Goal: Task Accomplishment & Management: Manage account settings

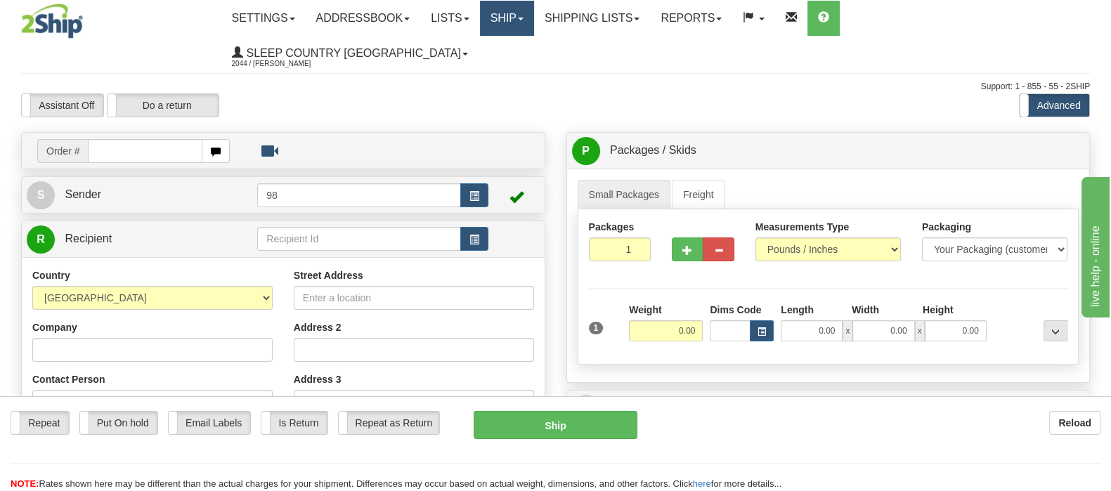
click at [524, 18] on span at bounding box center [521, 19] width 6 height 3
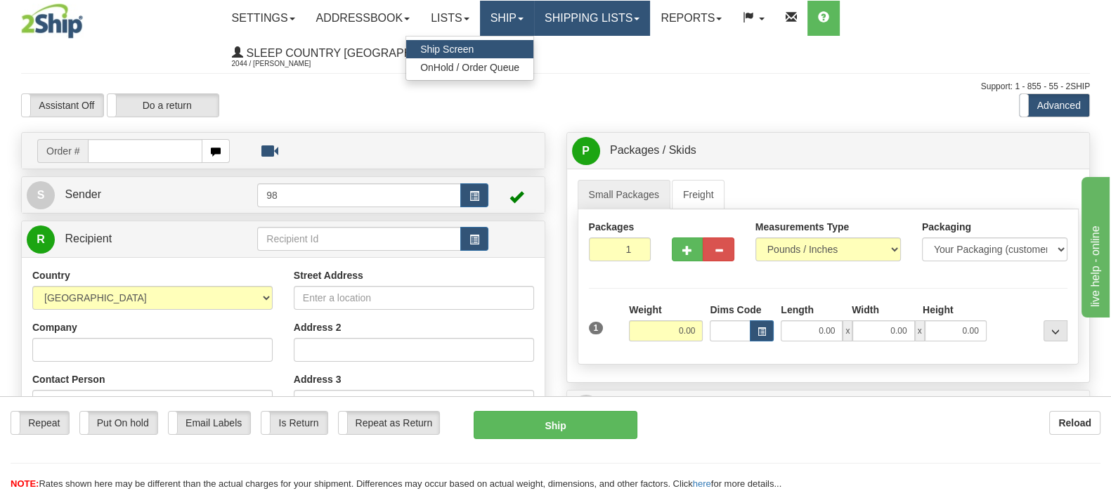
click at [635, 27] on link "Shipping lists" at bounding box center [592, 18] width 116 height 35
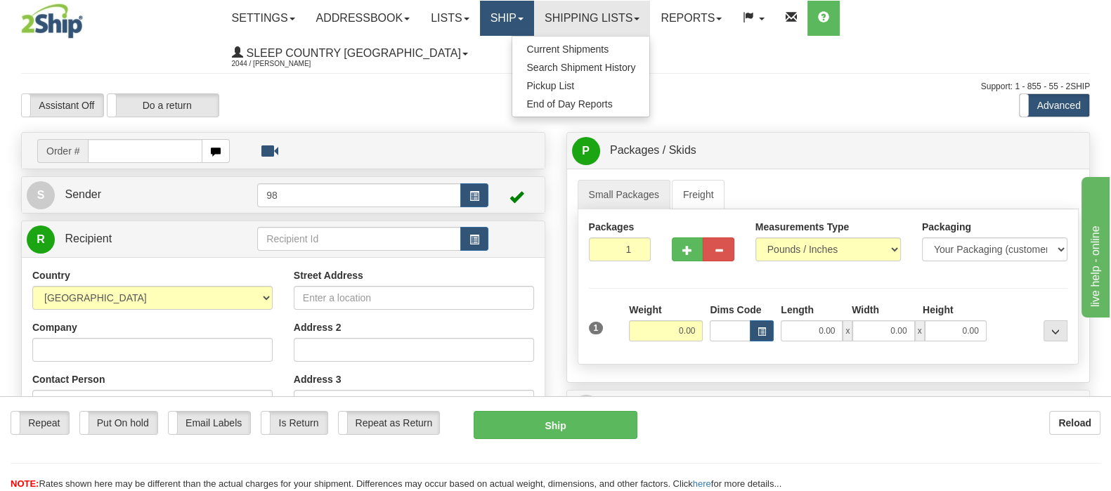
click at [534, 12] on link "Ship" at bounding box center [507, 18] width 54 height 35
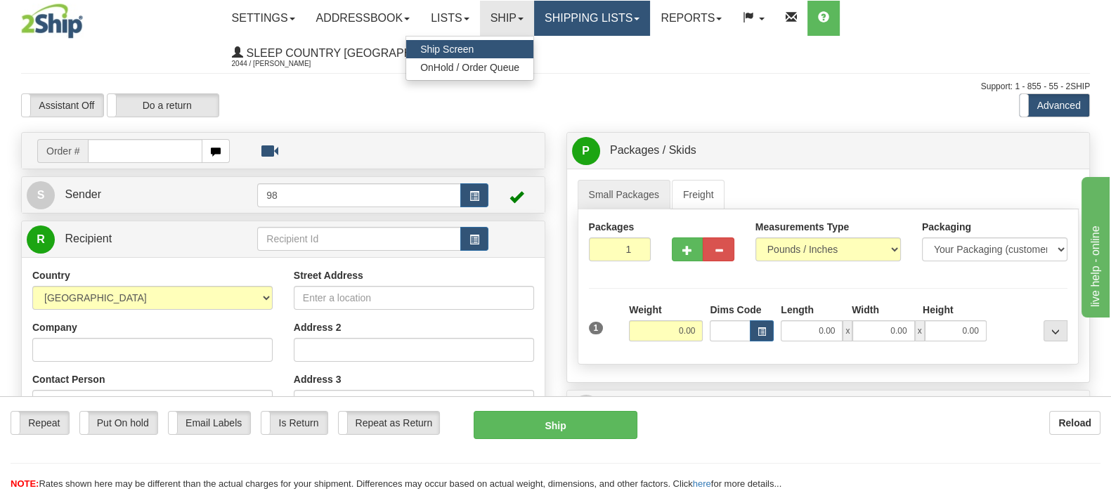
click at [650, 13] on link "Shipping lists" at bounding box center [592, 18] width 116 height 35
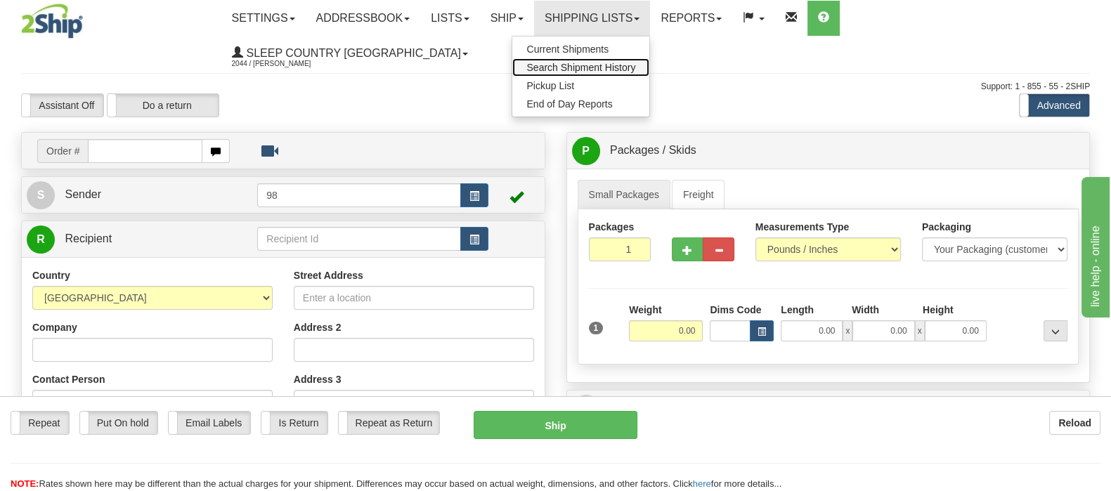
click at [635, 65] on span "Search Shipment History" at bounding box center [581, 67] width 109 height 11
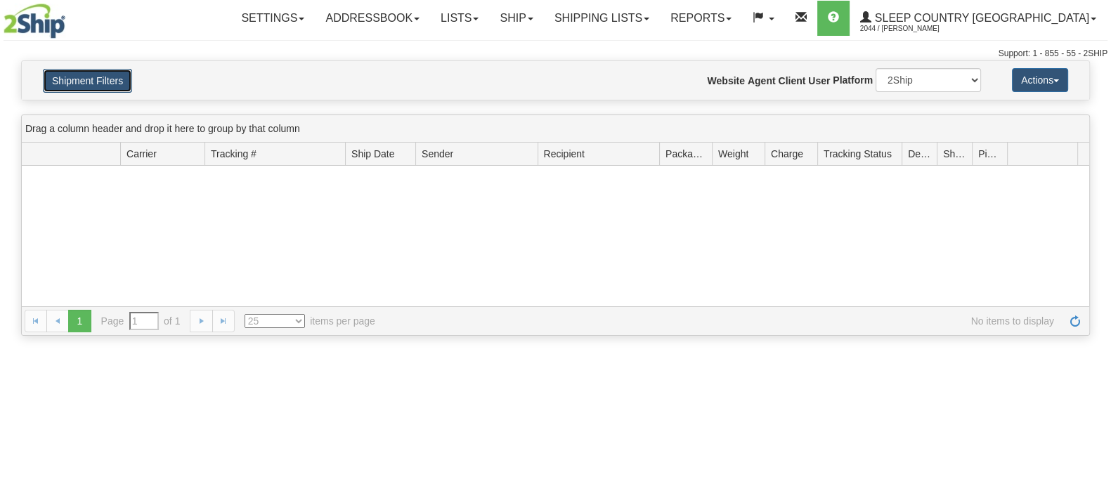
click at [89, 77] on button "Shipment Filters" at bounding box center [87, 81] width 89 height 24
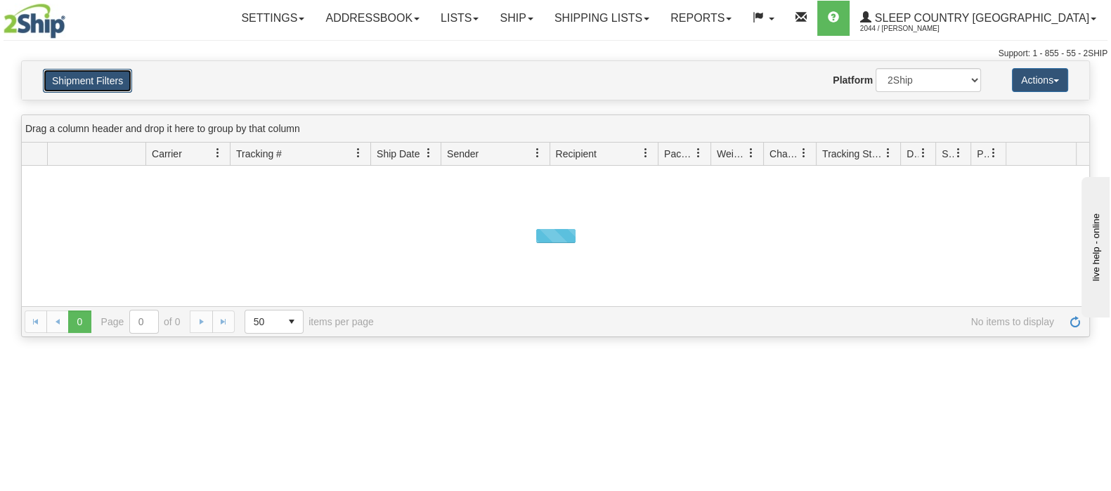
click at [112, 86] on button "Shipment Filters" at bounding box center [87, 81] width 89 height 24
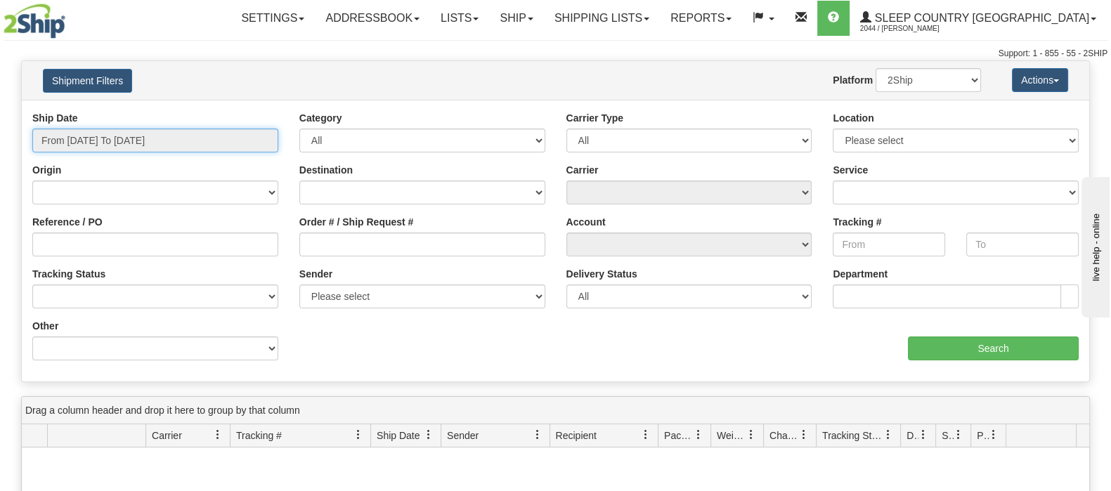
click at [153, 144] on input "From 08/27/2025 To 08/28/2025" at bounding box center [155, 141] width 246 height 24
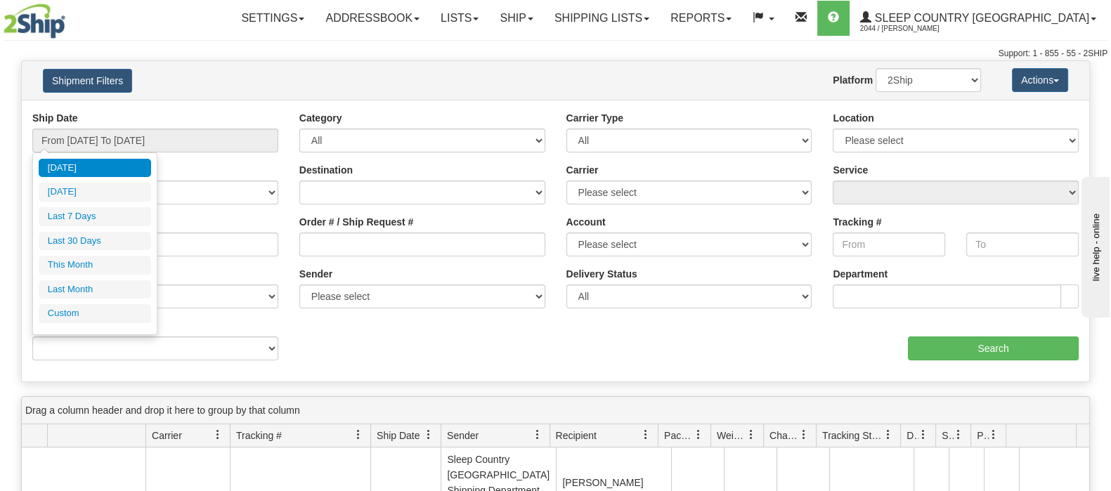
click at [122, 241] on li "Last 30 Days" at bounding box center [95, 241] width 112 height 19
type input "From 07/30/2025 To 08/28/2025"
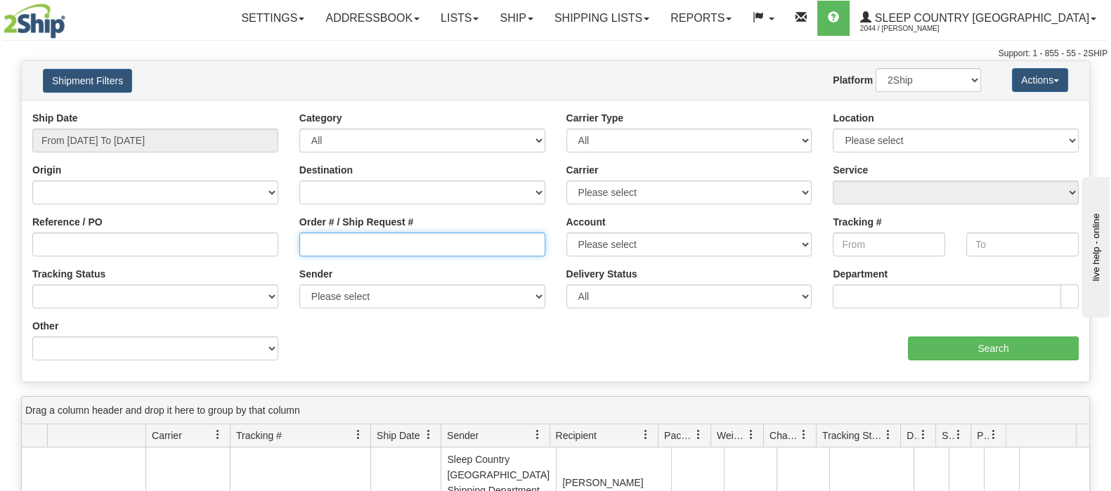
click at [420, 235] on input "Order # / Ship Request #" at bounding box center [422, 245] width 246 height 24
paste input "9000I007894"
type input "9000I007894"
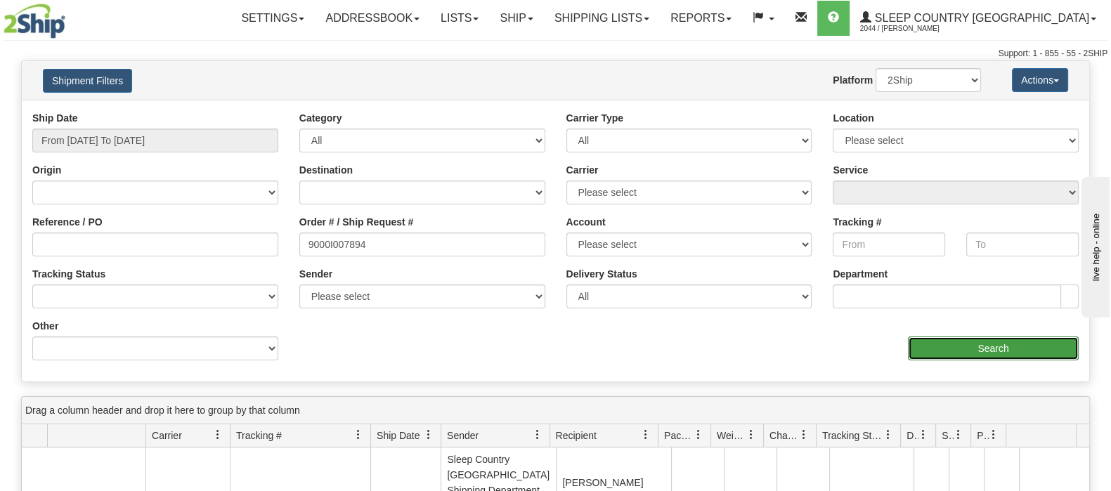
click at [958, 342] on input "Search" at bounding box center [993, 349] width 171 height 24
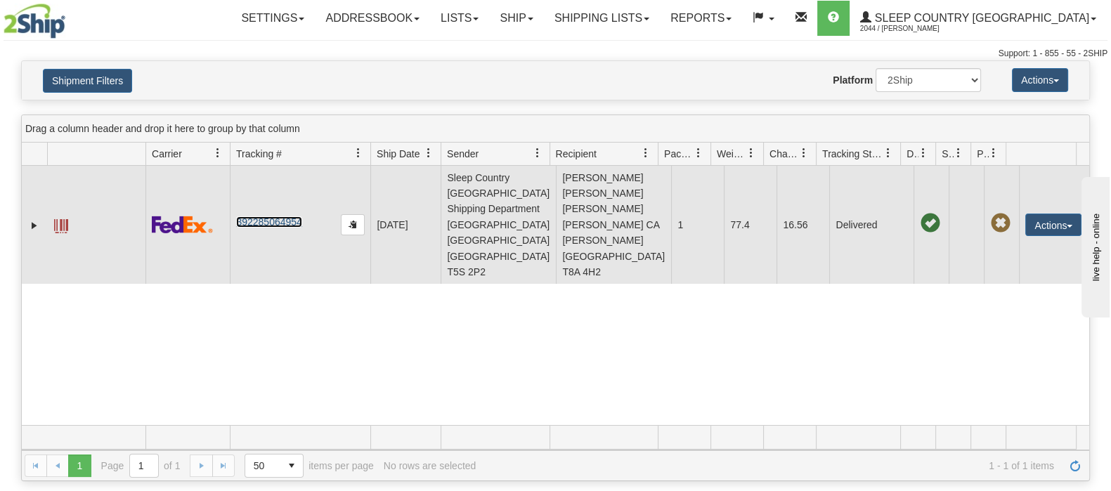
click at [286, 217] on link "392285064954" at bounding box center [268, 222] width 65 height 11
click at [1054, 214] on button "Actions" at bounding box center [1054, 225] width 56 height 22
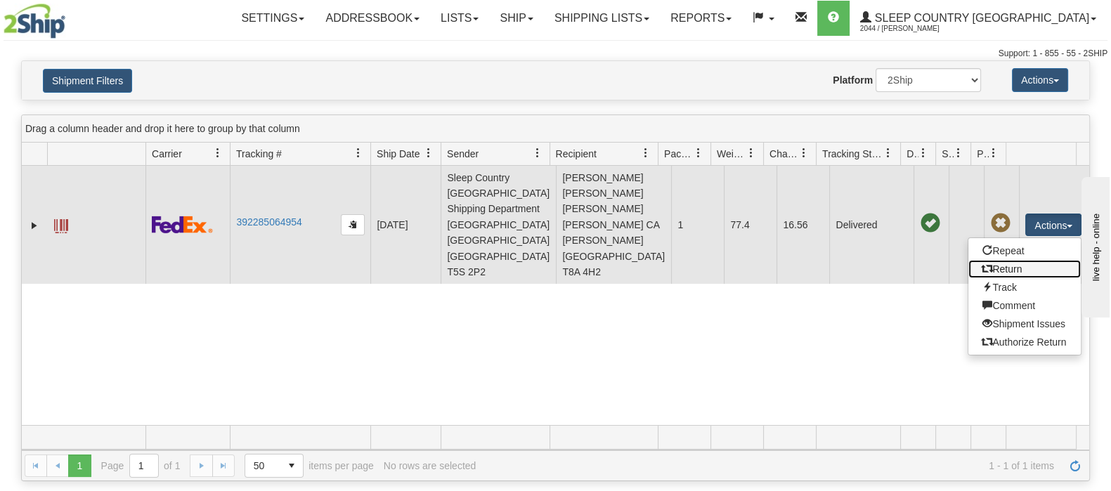
click at [1019, 261] on link "Return" at bounding box center [1025, 269] width 112 height 18
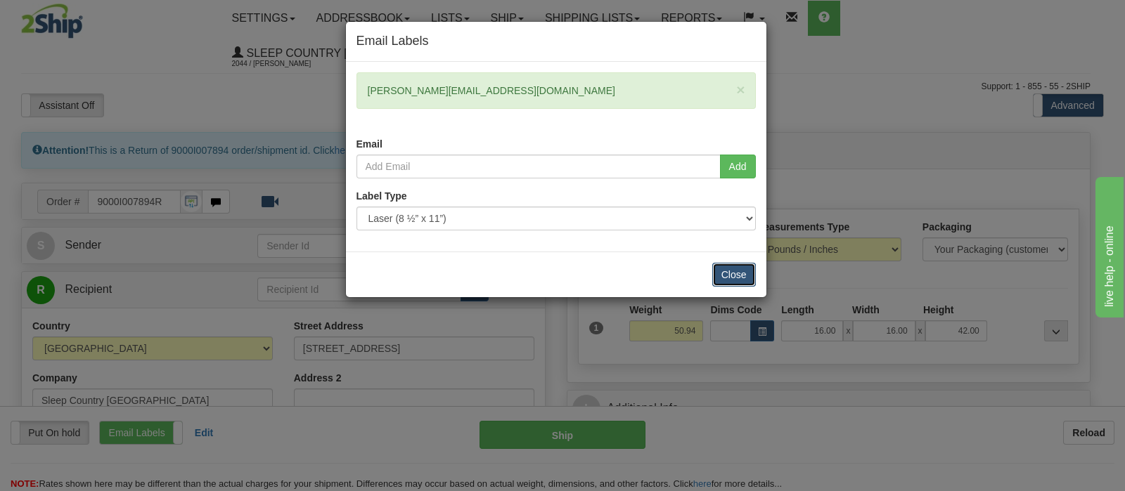
click at [742, 273] on button "Close" at bounding box center [734, 275] width 44 height 24
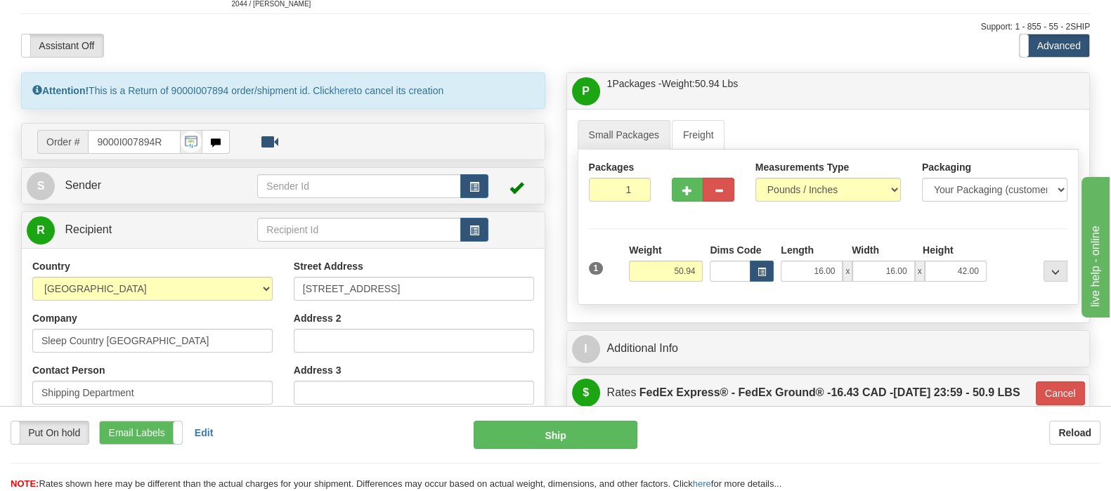
scroll to position [87, 0]
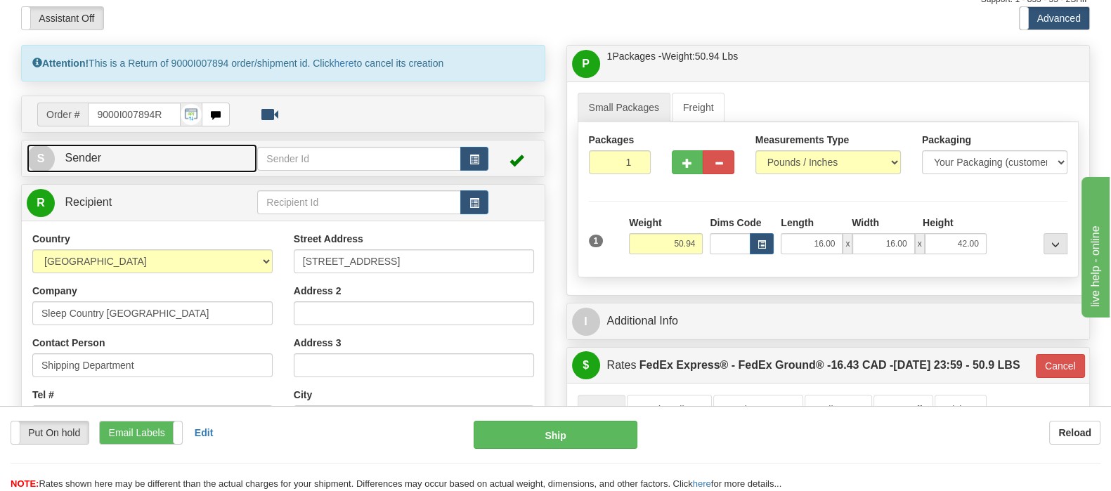
click at [157, 144] on link "S Sender" at bounding box center [142, 158] width 231 height 29
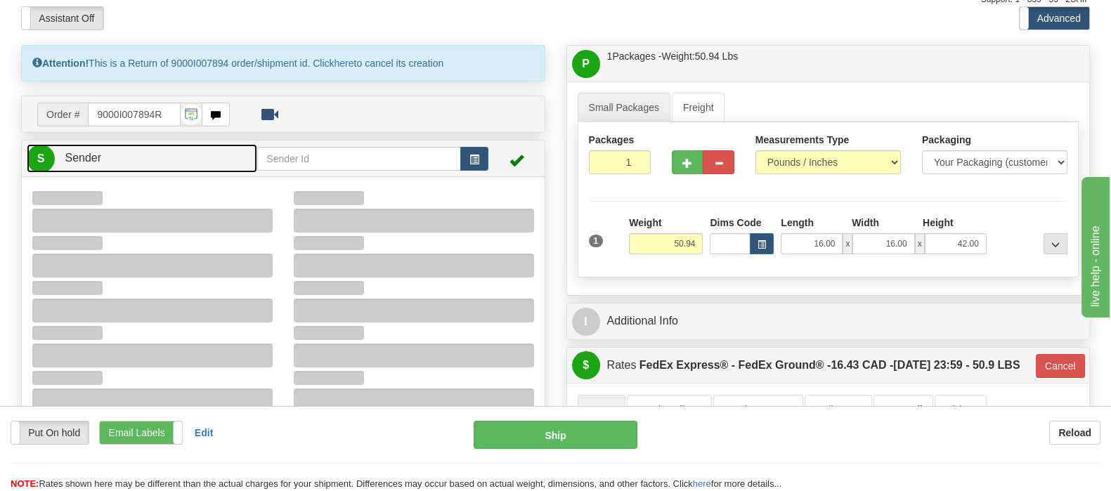
type input "15:48"
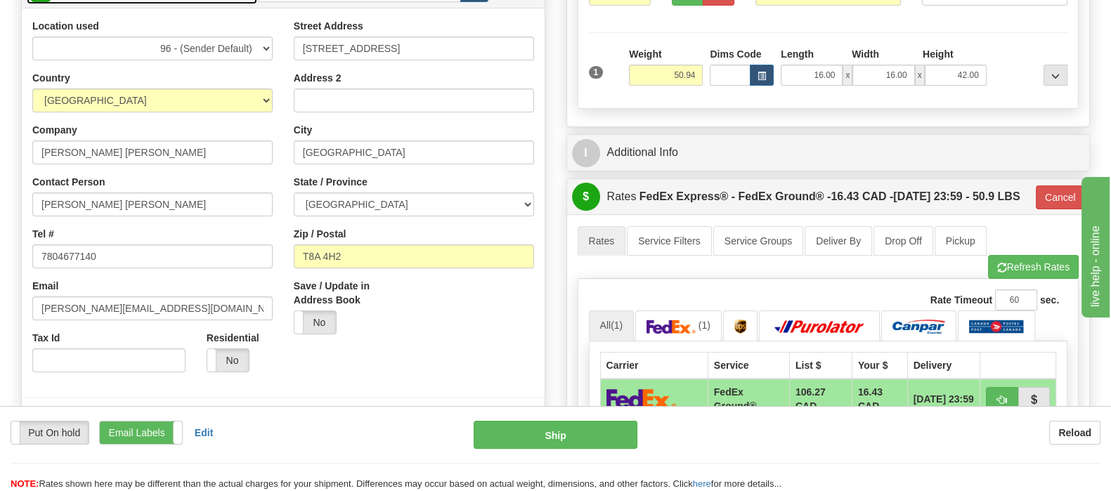
scroll to position [264, 0]
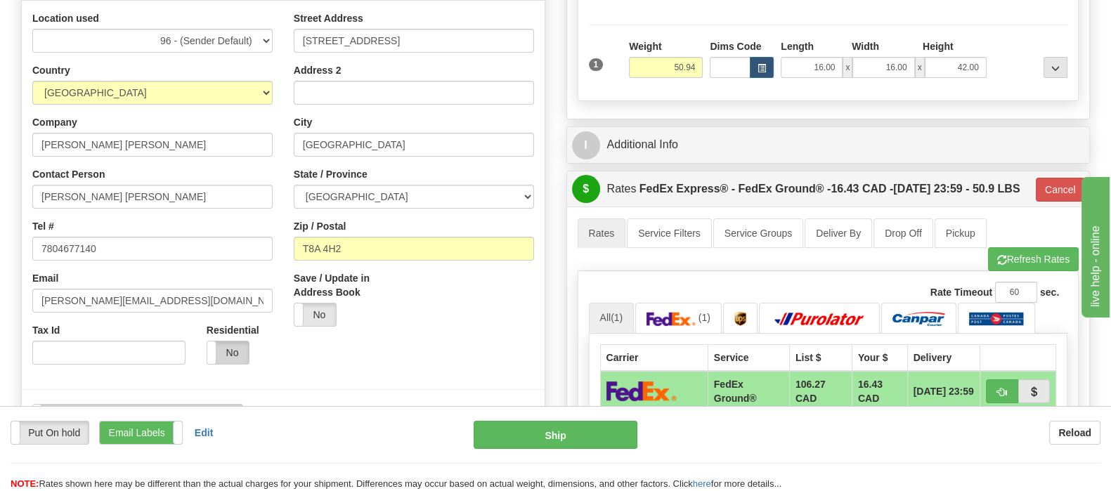
click at [232, 342] on label "No" at bounding box center [227, 353] width 41 height 22
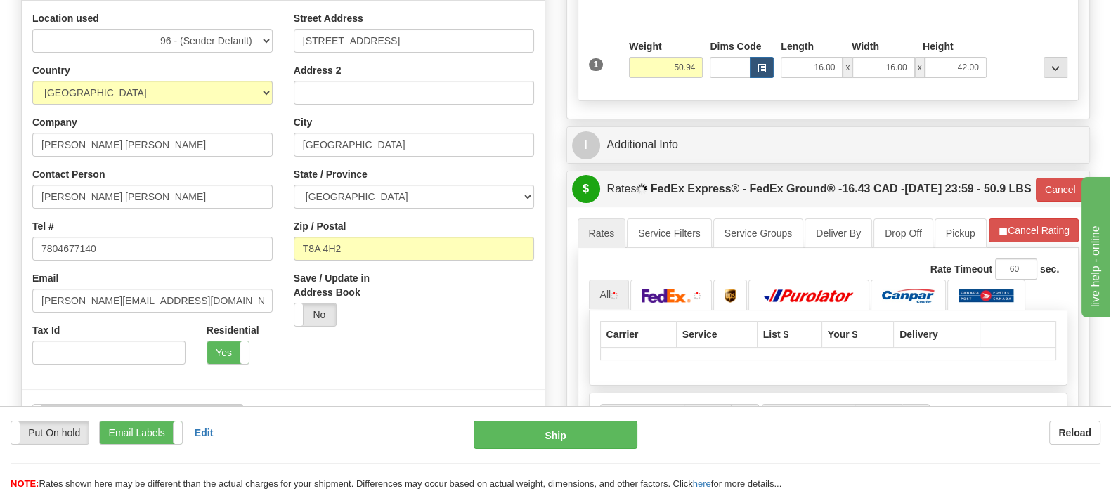
type input "92"
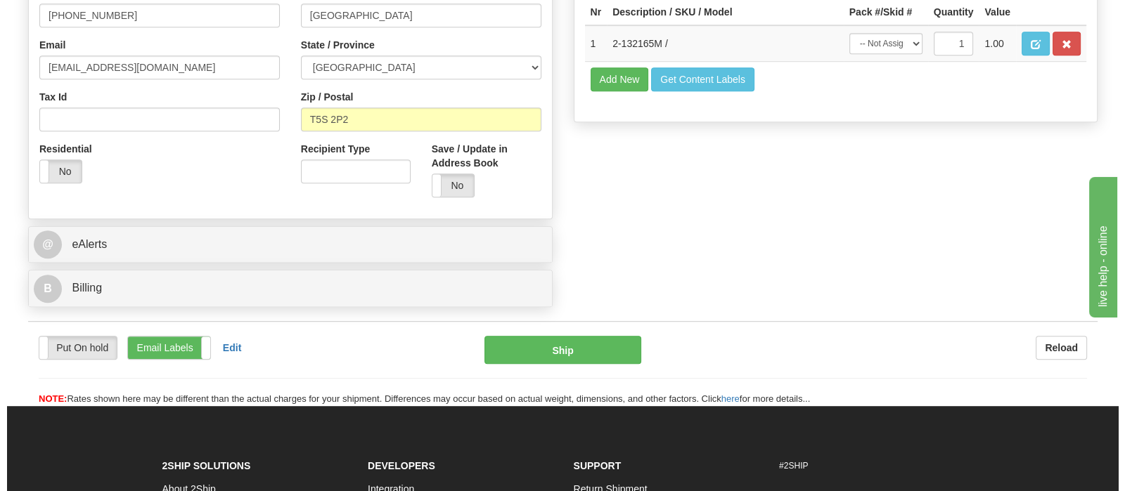
scroll to position [967, 0]
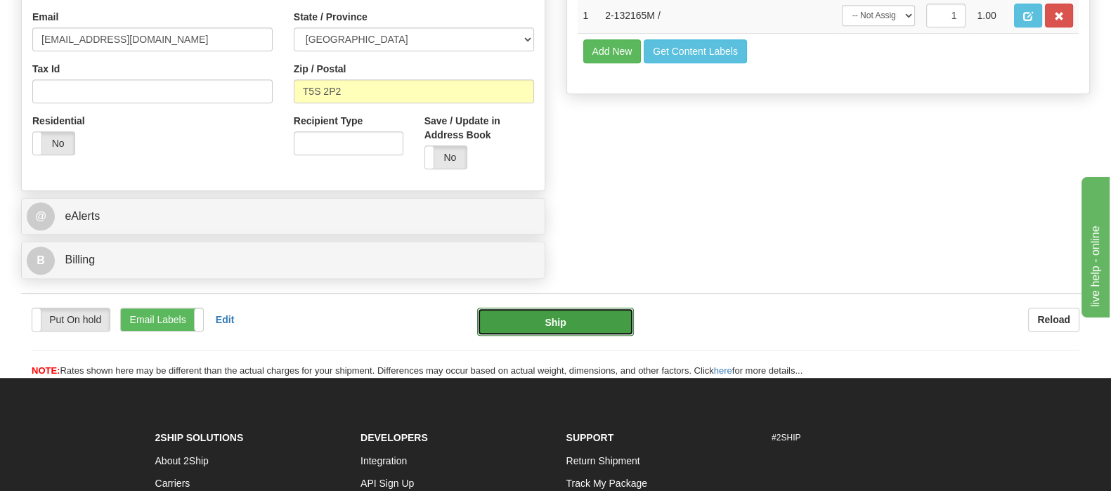
click at [545, 308] on button "Ship" at bounding box center [555, 322] width 157 height 28
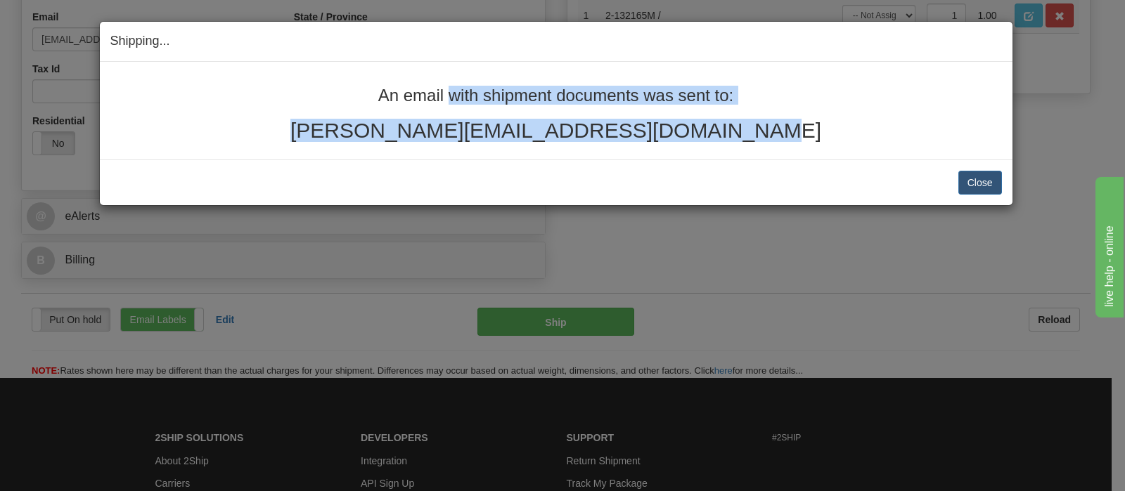
drag, startPoint x: 631, startPoint y: 141, endPoint x: 366, endPoint y: 101, distance: 268.0
click at [366, 101] on div "An email with shipment documents was sent to: glenn.white@robinhoodassoc.com" at bounding box center [555, 114] width 891 height 56
copy div "An email with shipment documents was sent to: glenn.white@robinhoodassoc.com"
drag, startPoint x: 960, startPoint y: 188, endPoint x: 948, endPoint y: 187, distance: 12.0
click at [960, 186] on button "Close" at bounding box center [980, 183] width 44 height 24
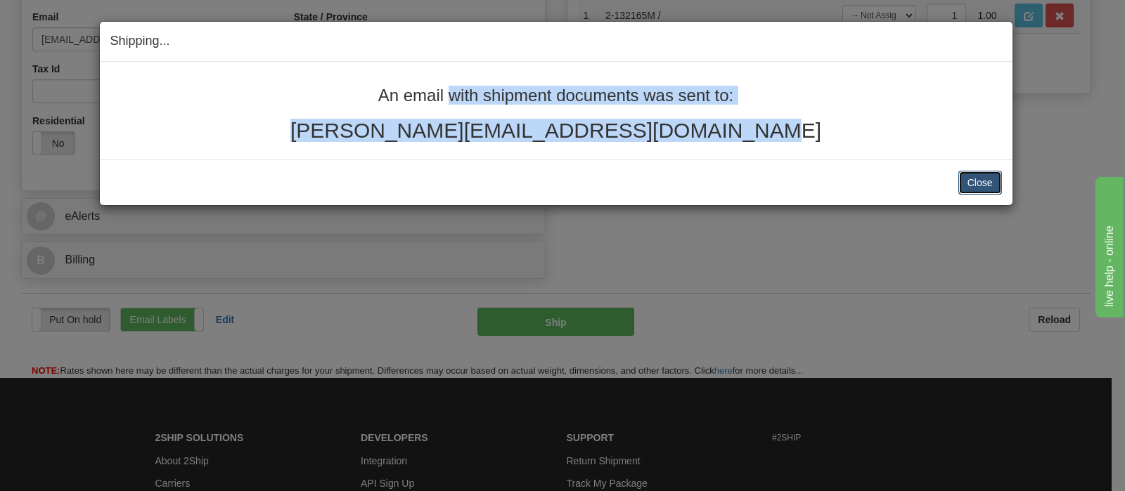
click at [974, 175] on button "Close" at bounding box center [980, 183] width 44 height 24
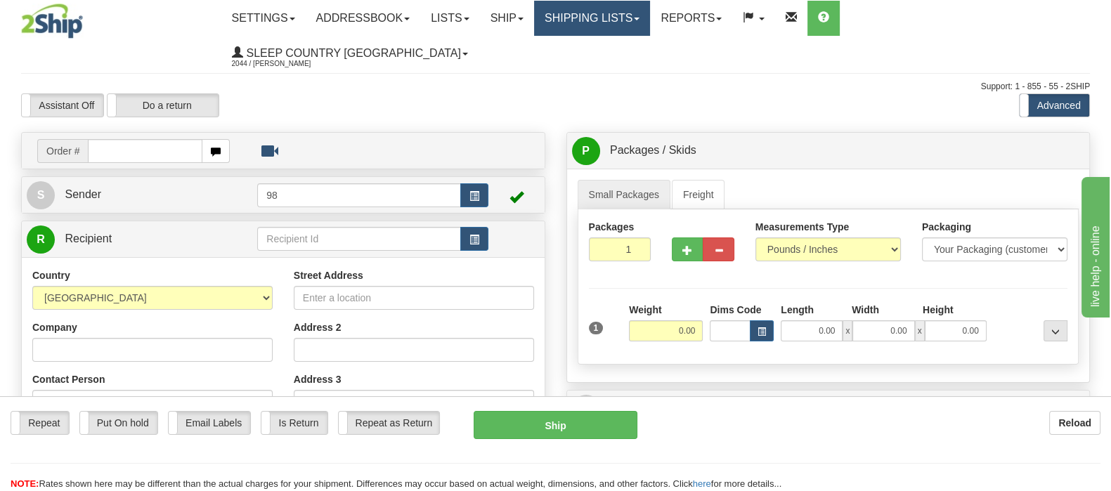
click at [650, 15] on link "Shipping lists" at bounding box center [592, 18] width 116 height 35
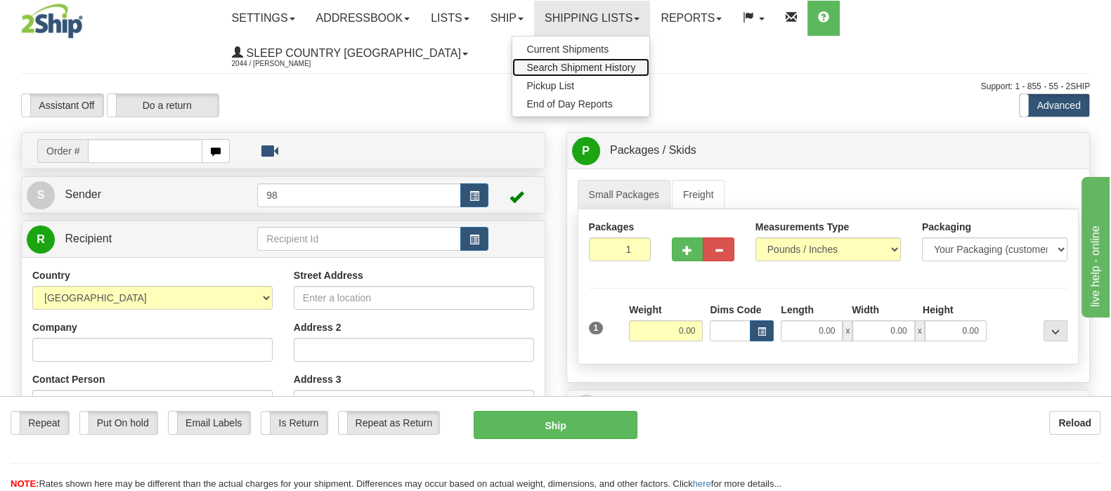
click at [635, 64] on span "Search Shipment History" at bounding box center [581, 67] width 109 height 11
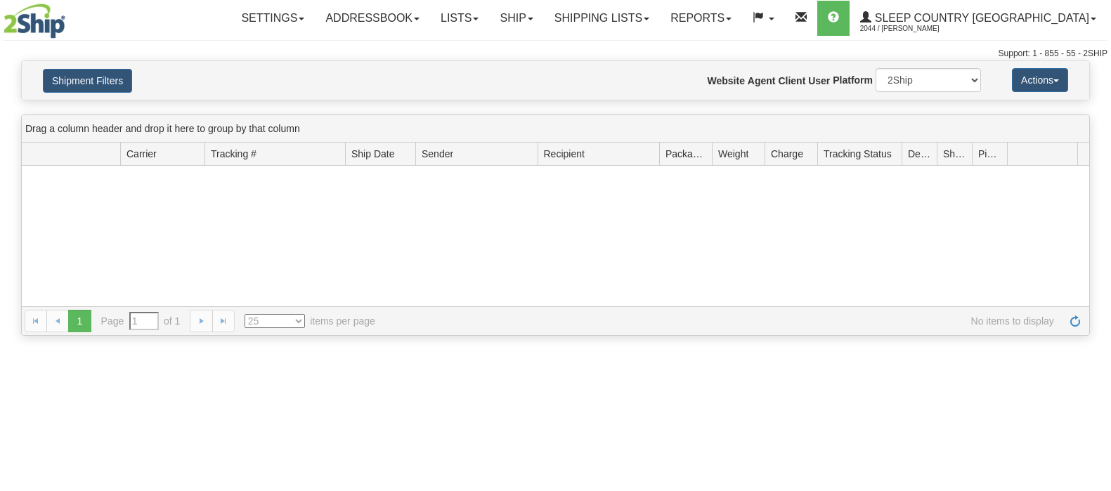
type input "From [DATE] To [DATE]"
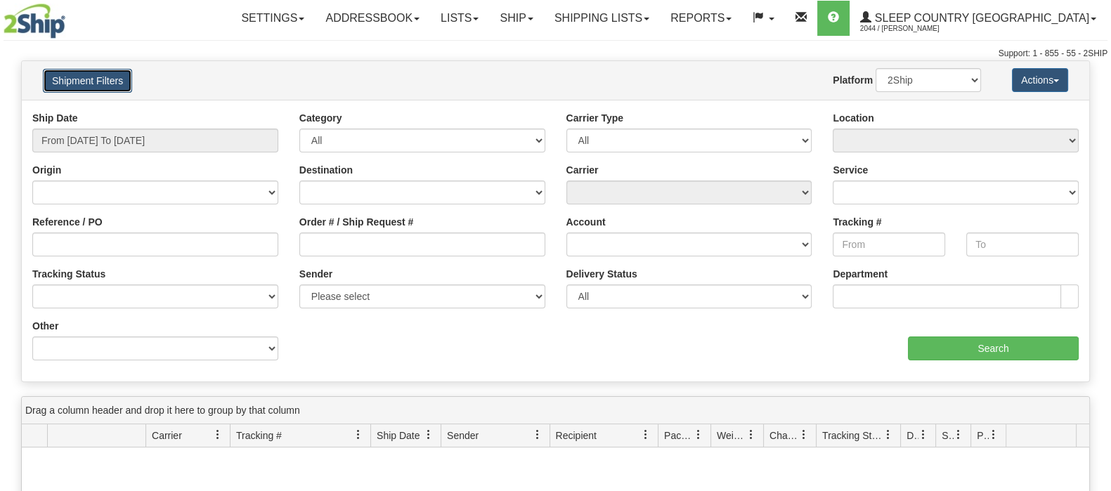
click at [75, 72] on button "Shipment Filters" at bounding box center [87, 81] width 89 height 24
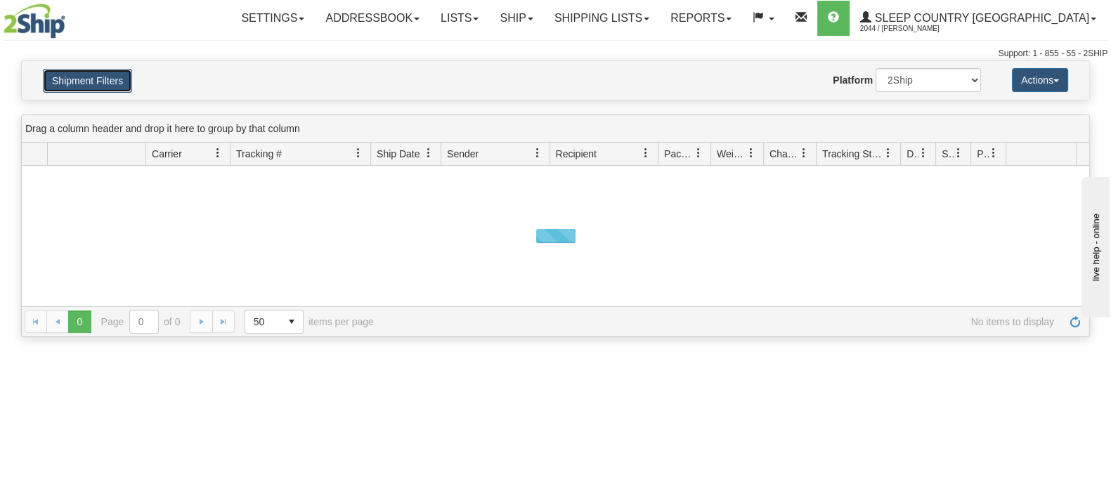
click at [75, 76] on button "Shipment Filters" at bounding box center [87, 81] width 89 height 24
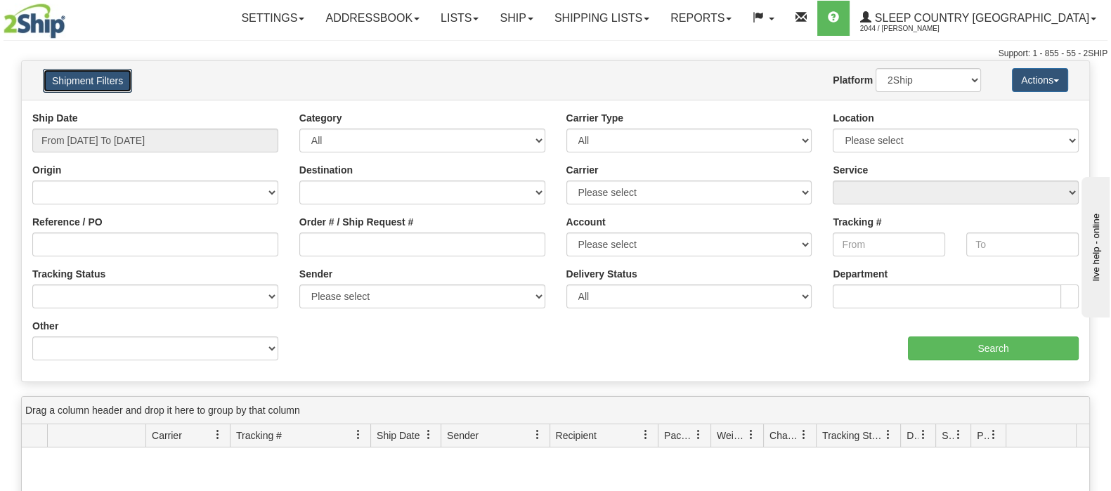
click at [91, 89] on button "Shipment Filters" at bounding box center [87, 81] width 89 height 24
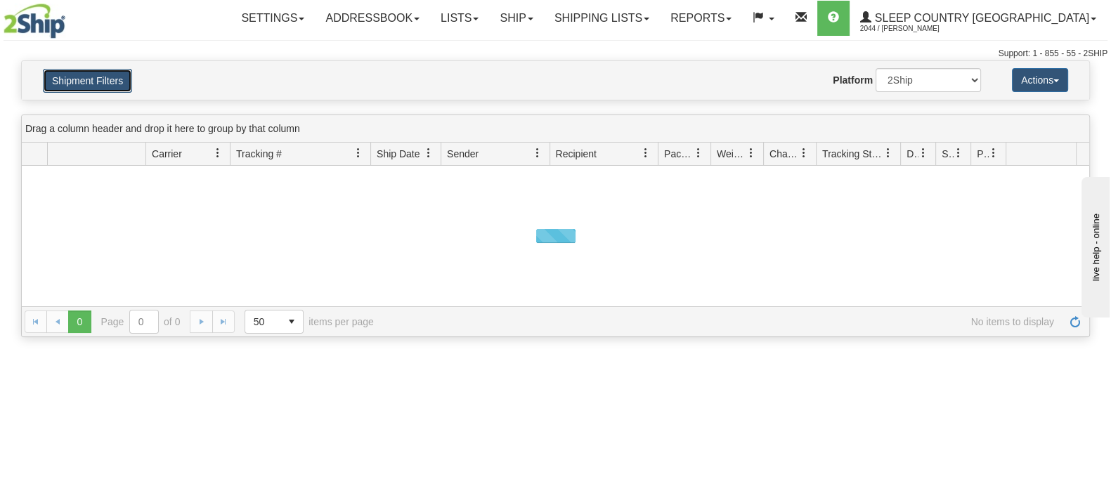
click at [88, 82] on button "Shipment Filters" at bounding box center [87, 81] width 89 height 24
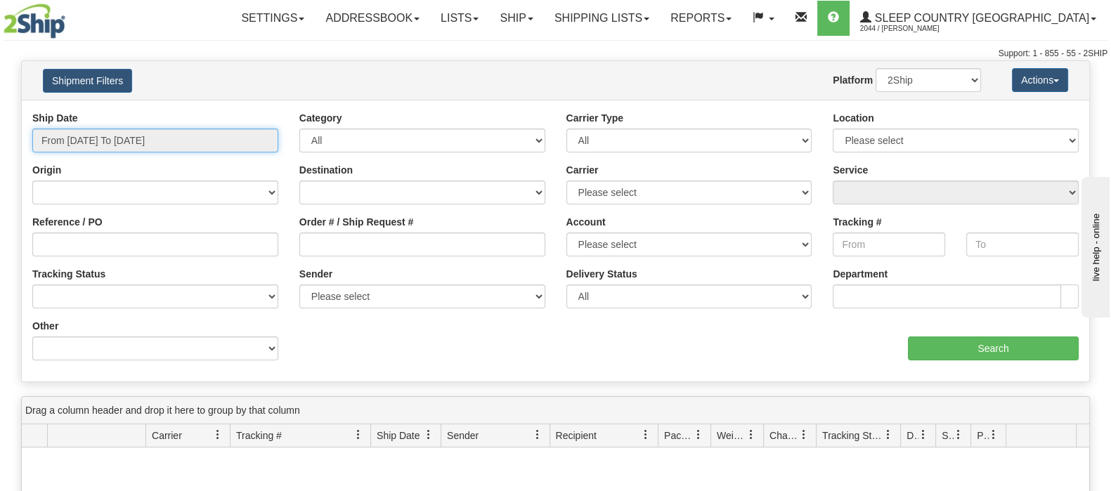
type input "[DATE]"
click at [134, 139] on input "From [DATE] To [DATE]" at bounding box center [155, 141] width 246 height 24
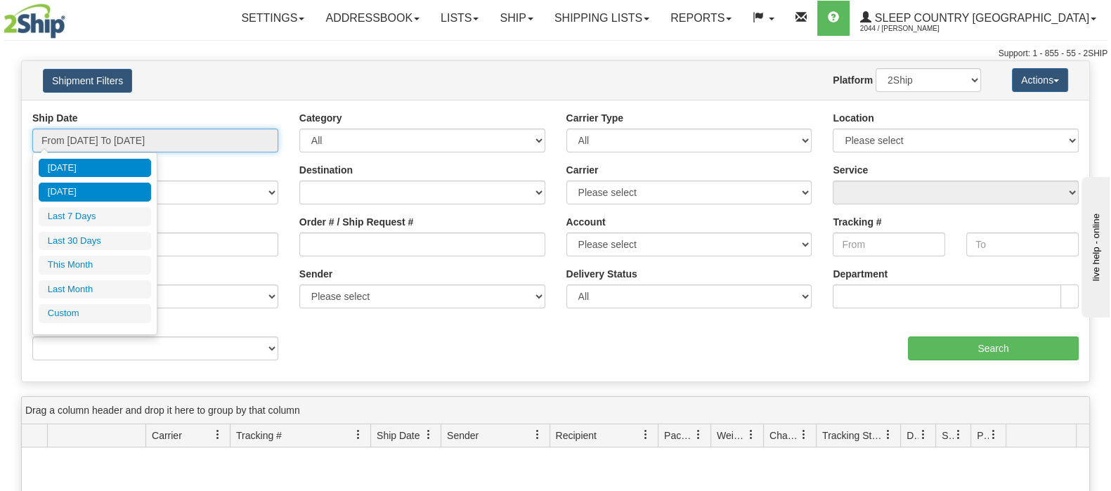
type input "[DATE]"
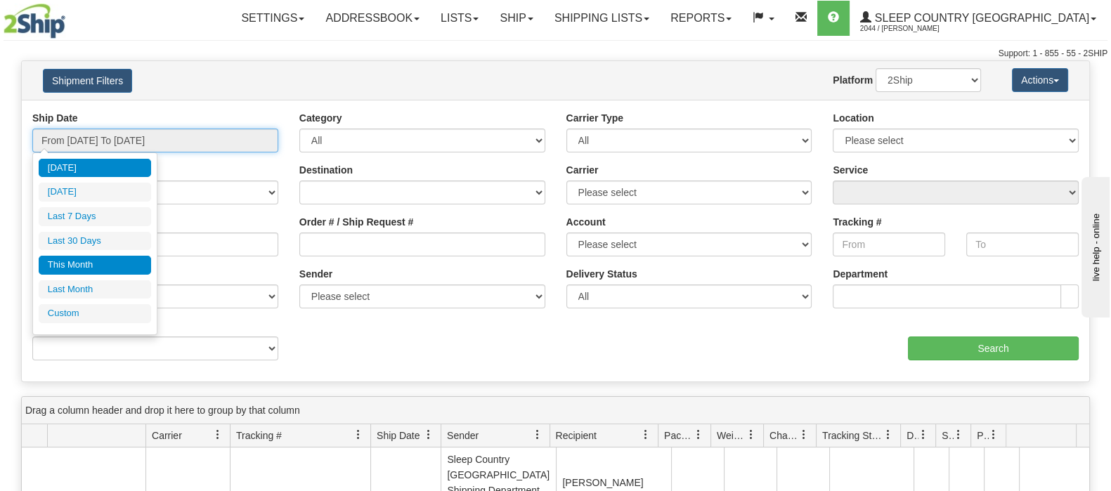
type input "[DATE]"
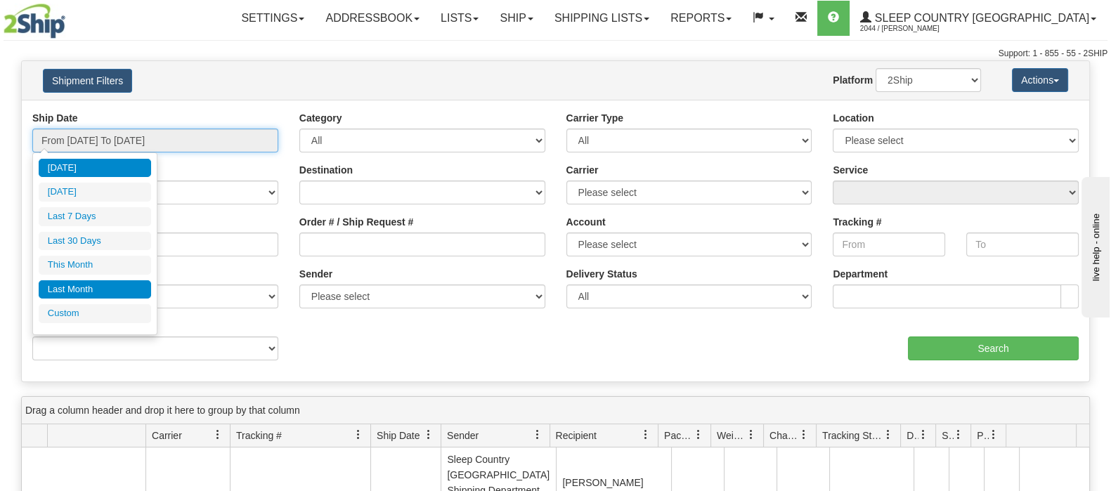
type input "[DATE]"
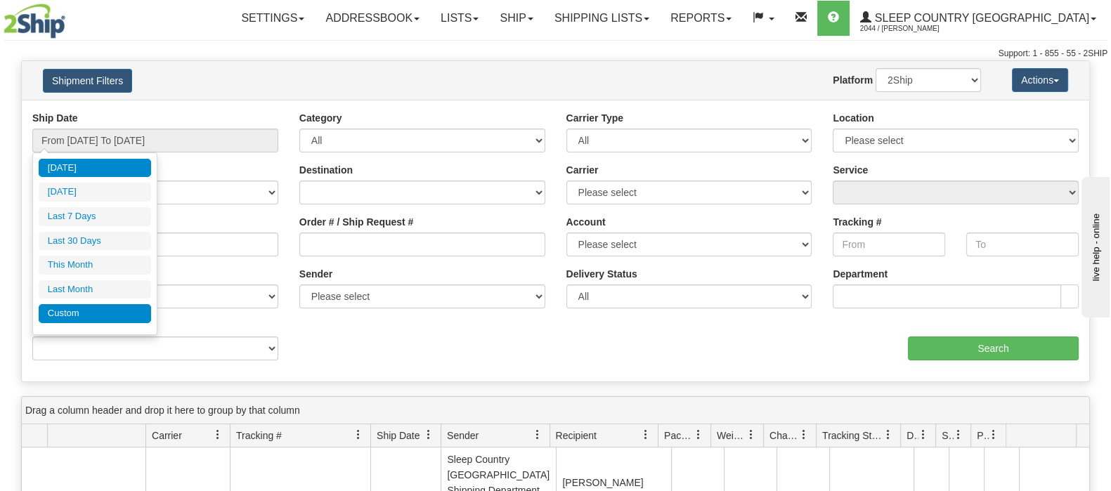
click at [105, 313] on li "Custom" at bounding box center [95, 313] width 112 height 19
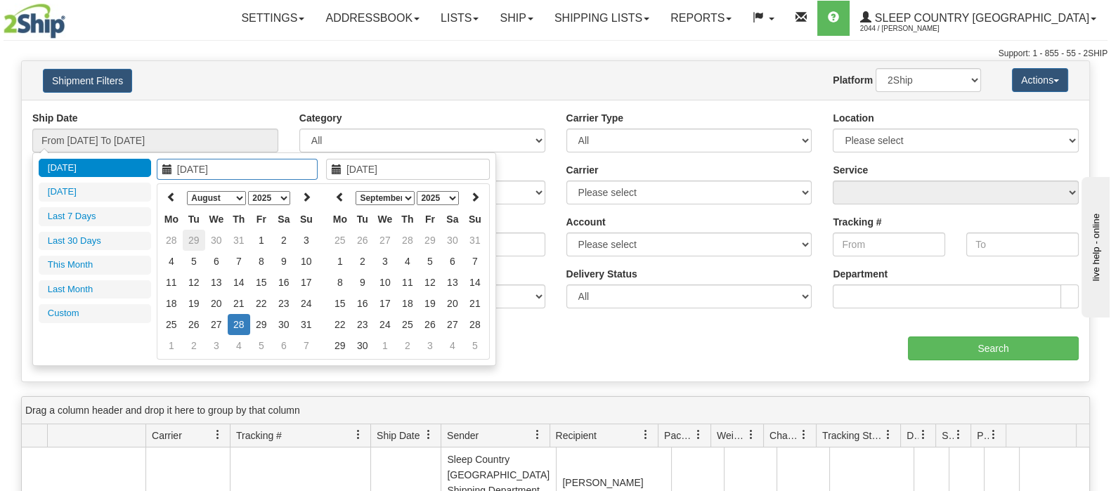
type input "[DATE]"
click at [174, 198] on icon at bounding box center [172, 197] width 10 height 10
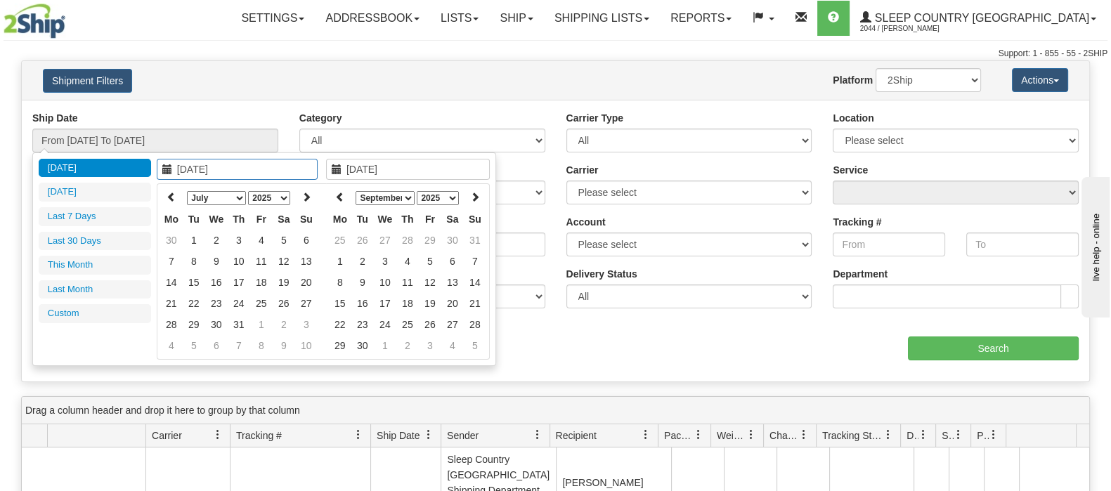
click at [174, 198] on icon at bounding box center [172, 197] width 10 height 10
type input "[DATE]"
click at [299, 239] on td "1" at bounding box center [306, 240] width 22 height 21
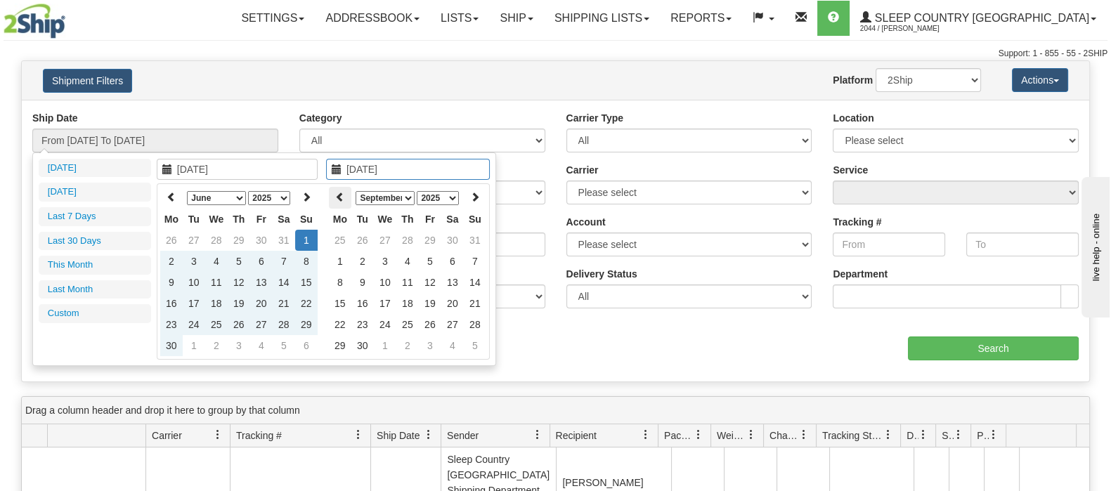
click at [339, 198] on icon at bounding box center [340, 197] width 10 height 10
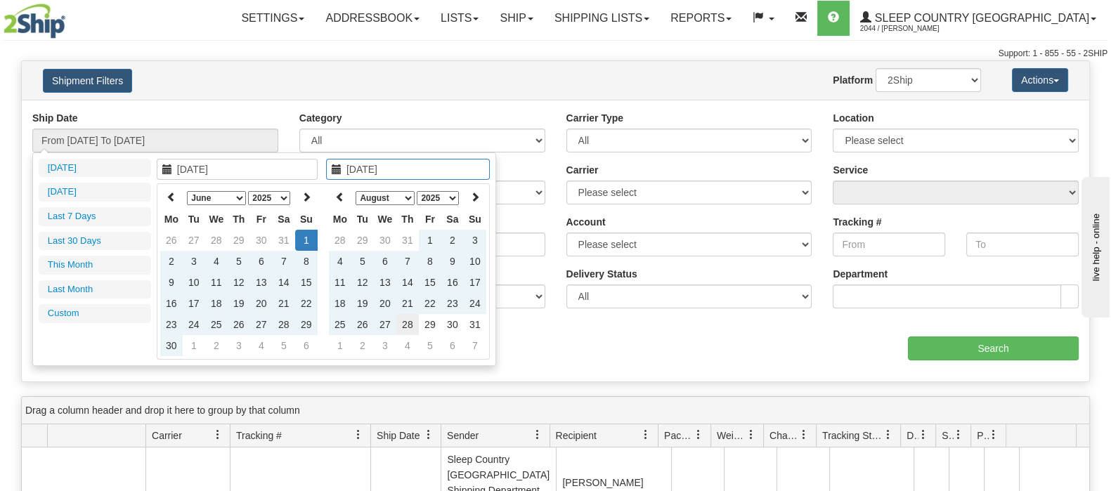
type input "[DATE]"
click at [401, 327] on td "28" at bounding box center [407, 324] width 22 height 21
type input "From [DATE] To [DATE]"
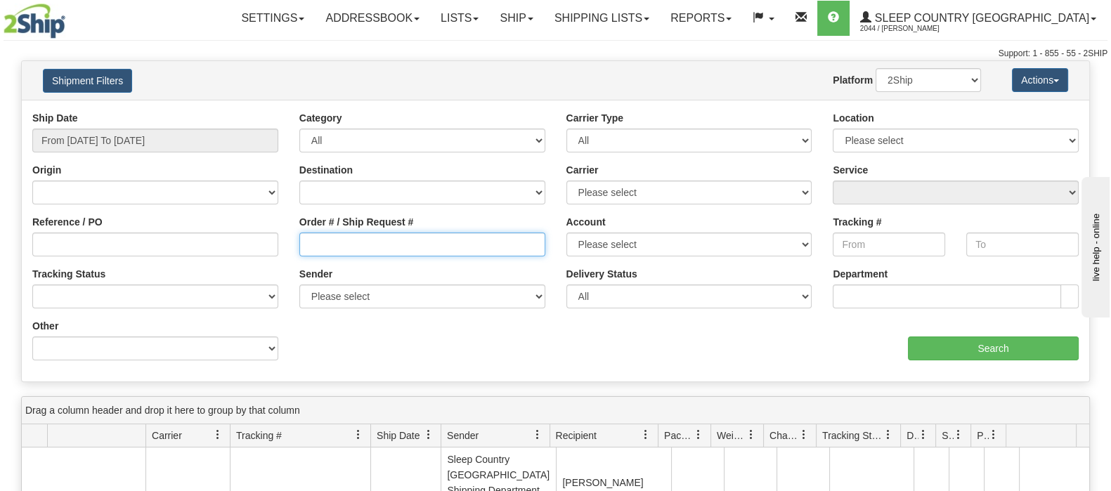
click at [420, 255] on input "Order # / Ship Request #" at bounding box center [422, 245] width 246 height 24
paste input "9002H828034"
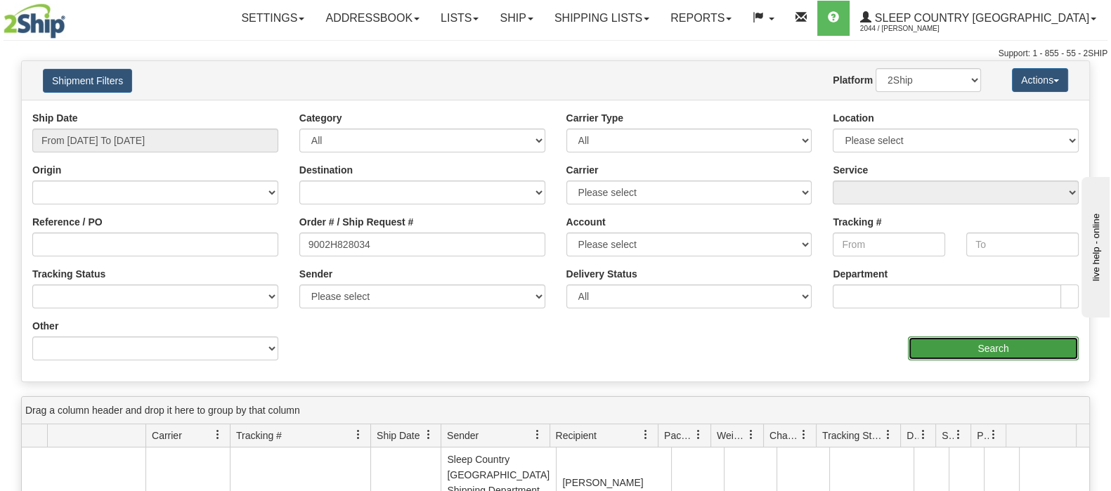
click at [949, 344] on input "Search" at bounding box center [993, 349] width 171 height 24
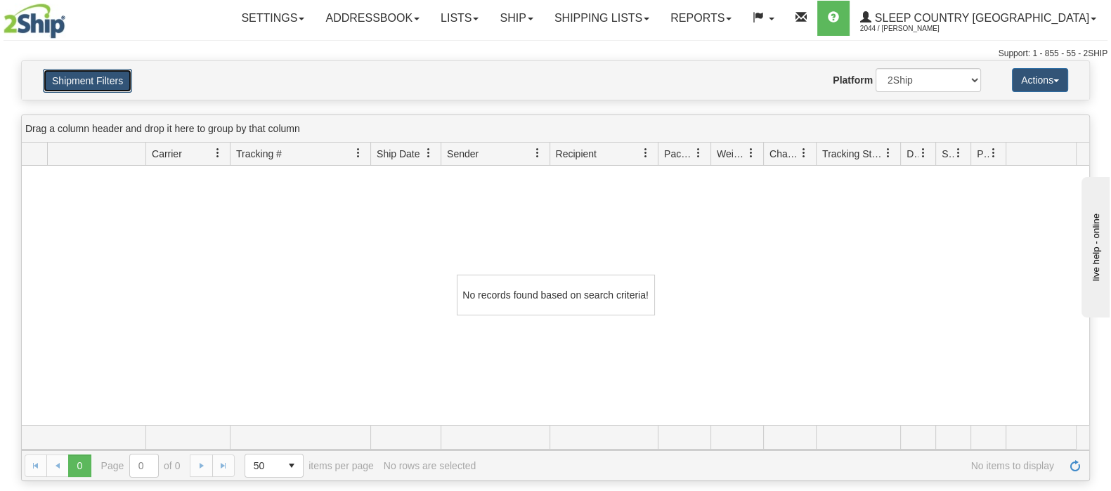
click at [95, 79] on button "Shipment Filters" at bounding box center [87, 81] width 89 height 24
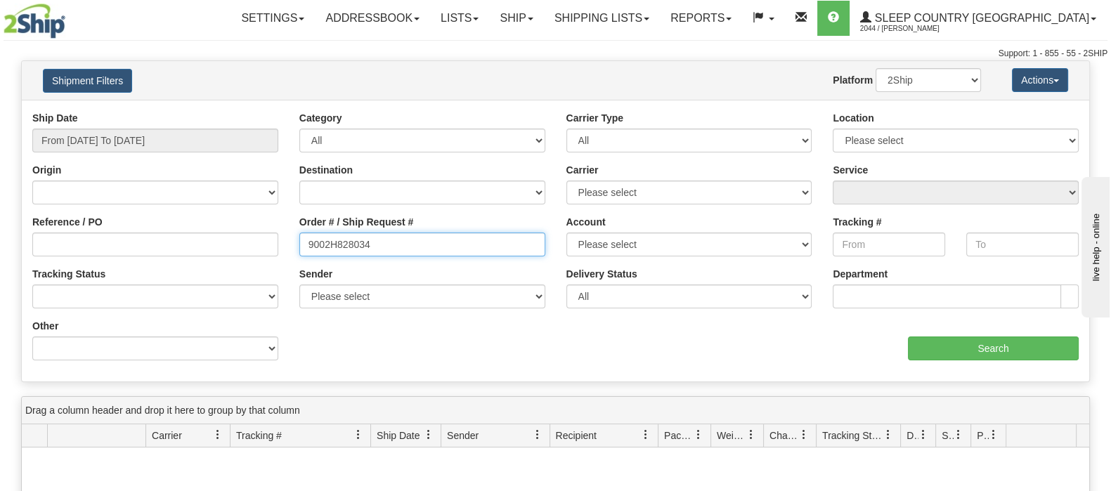
click at [311, 243] on input "9002H828034" at bounding box center [422, 245] width 246 height 24
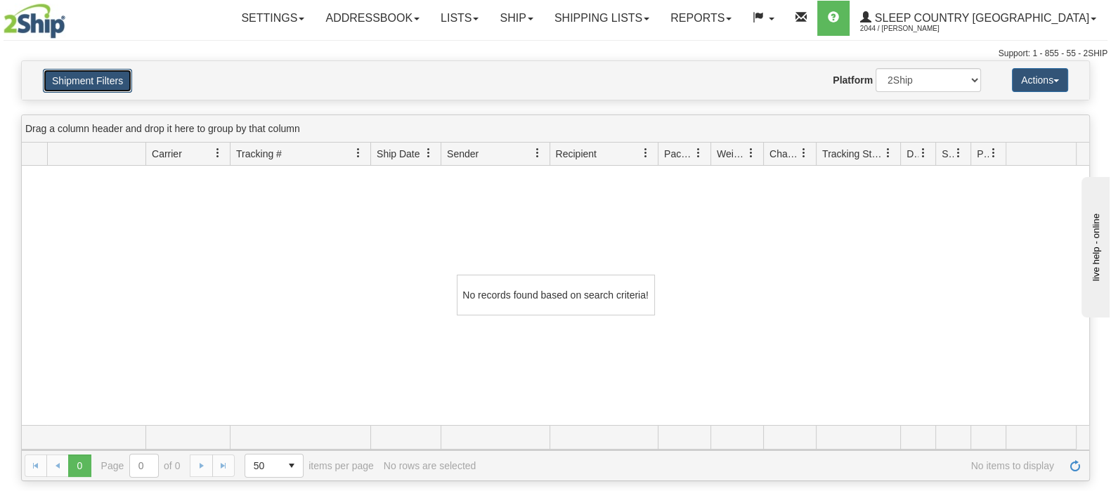
click at [124, 86] on button "Shipment Filters" at bounding box center [87, 81] width 89 height 24
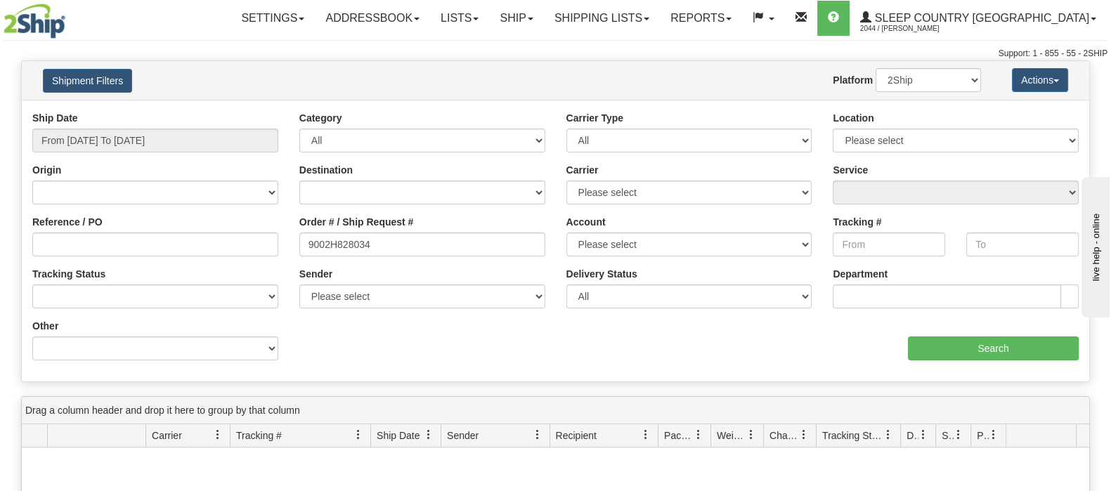
click at [387, 231] on div "Order # / Ship Request # 9002H828034" at bounding box center [422, 235] width 246 height 41
click at [387, 248] on input "9002H828034" at bounding box center [422, 245] width 246 height 24
type input "9002H828034"
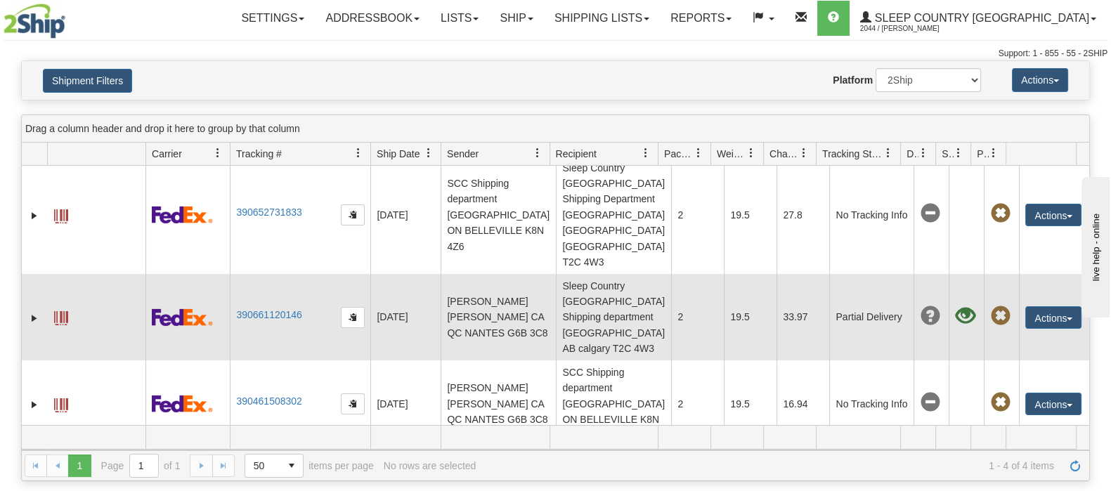
scroll to position [24, 0]
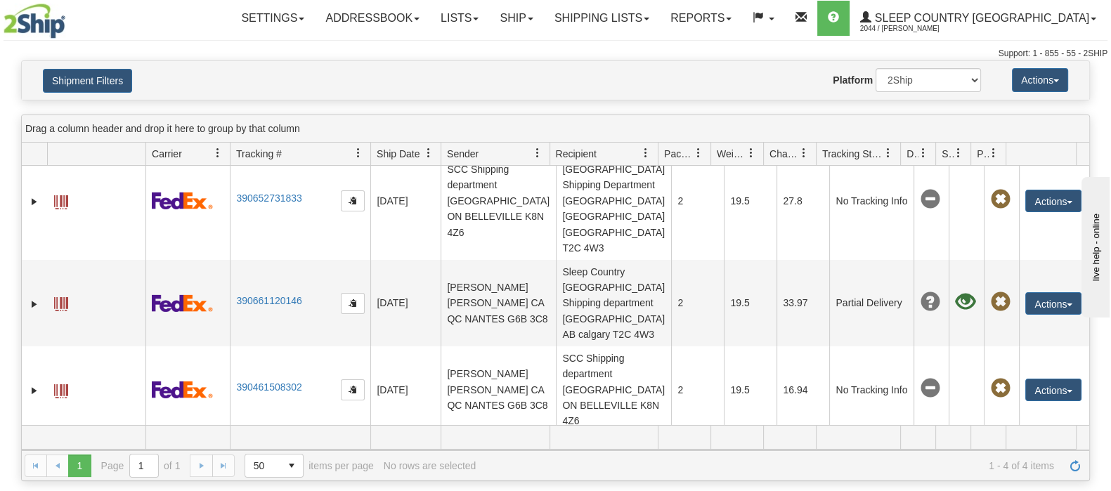
click at [644, 62] on div "Shipment Filters Website Agent Nothing selected Client User Platform 2Ship Impo…" at bounding box center [556, 80] width 1068 height 39
